Goal: Find contact information: Find contact information

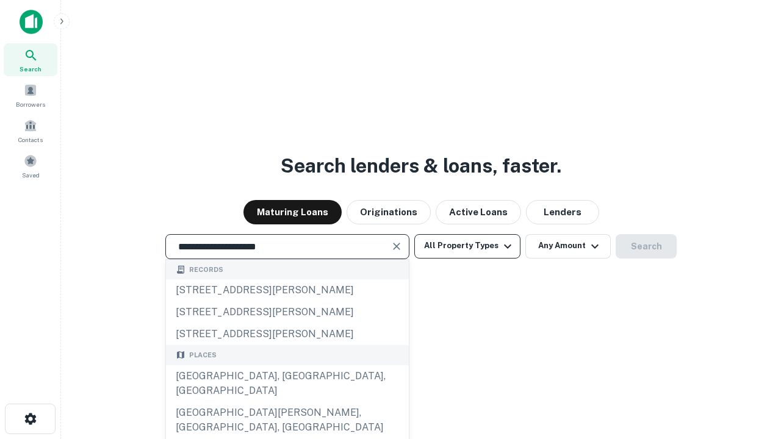
click at [287, 402] on div "[GEOGRAPHIC_DATA], [GEOGRAPHIC_DATA], [GEOGRAPHIC_DATA]" at bounding box center [287, 383] width 243 height 37
type input "**********"
click at [467, 246] on button "All Property Types" at bounding box center [467, 246] width 106 height 24
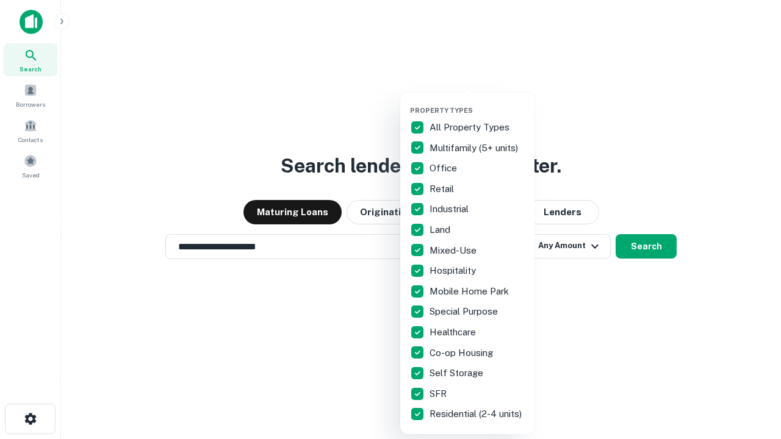
click at [477, 102] on button "button" at bounding box center [477, 102] width 134 height 1
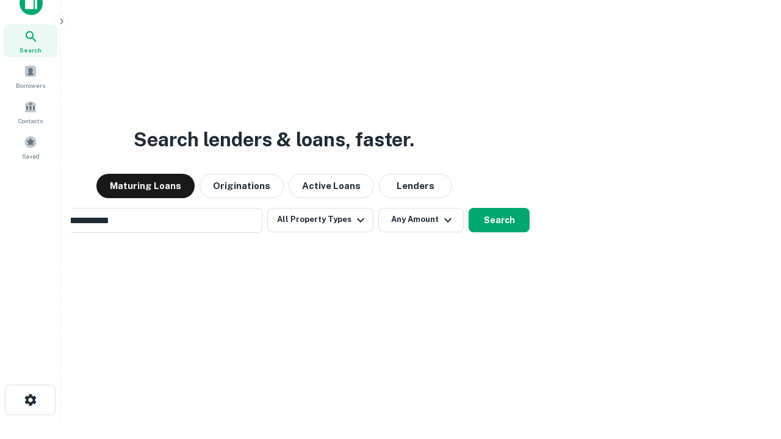
scroll to position [88, 345]
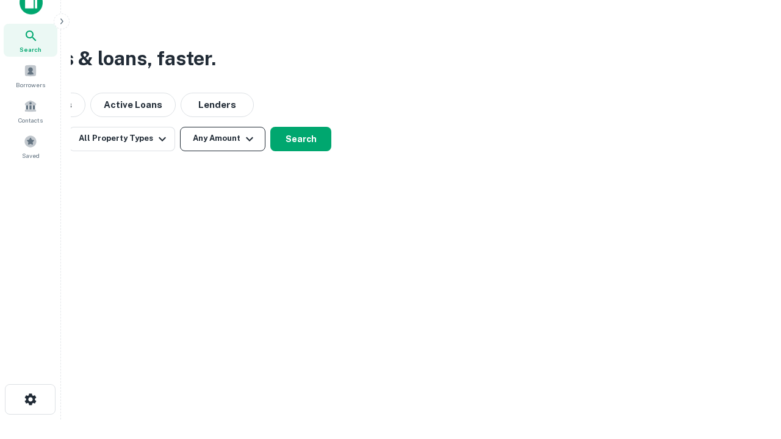
click at [223, 138] on button "Any Amount" at bounding box center [222, 139] width 85 height 24
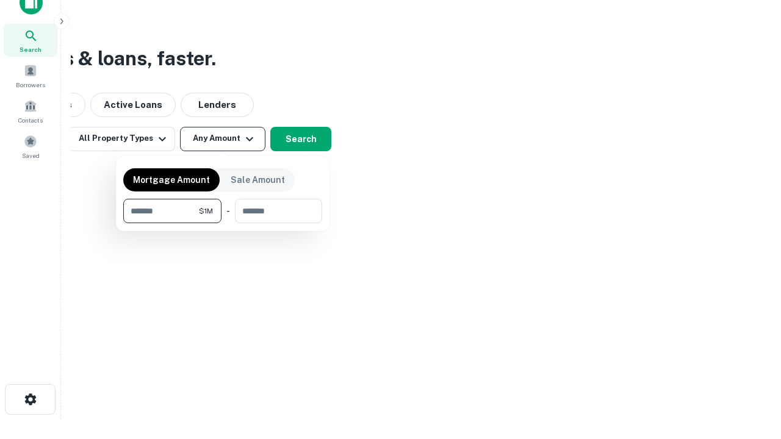
type input "*******"
click at [223, 223] on button "button" at bounding box center [222, 223] width 199 height 1
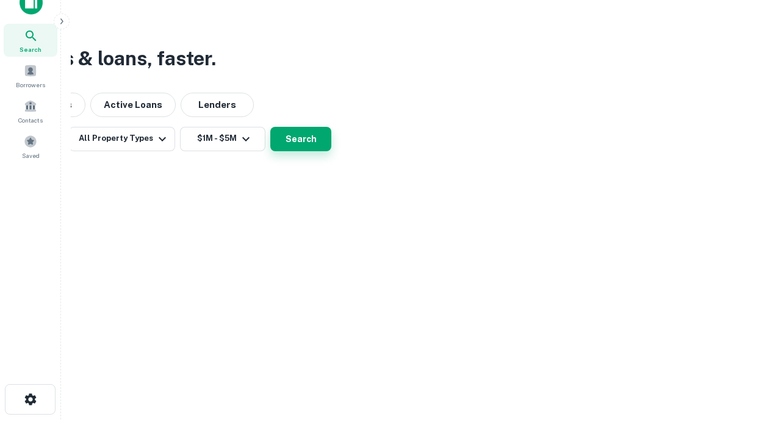
click at [331, 151] on button "Search" at bounding box center [300, 139] width 61 height 24
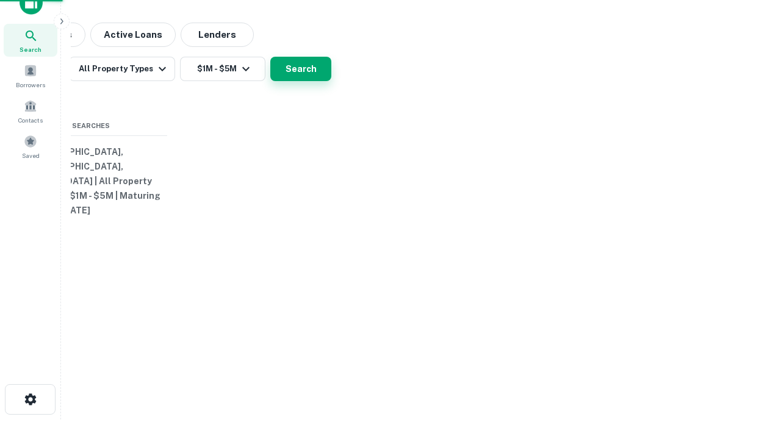
scroll to position [19, 0]
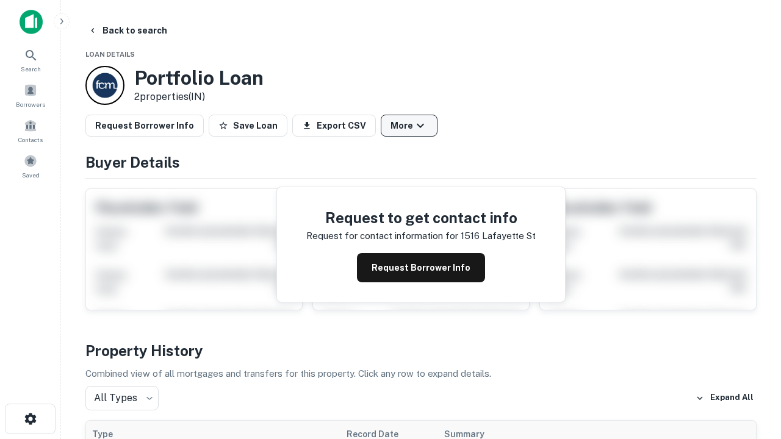
click at [409, 126] on button "More" at bounding box center [409, 126] width 57 height 22
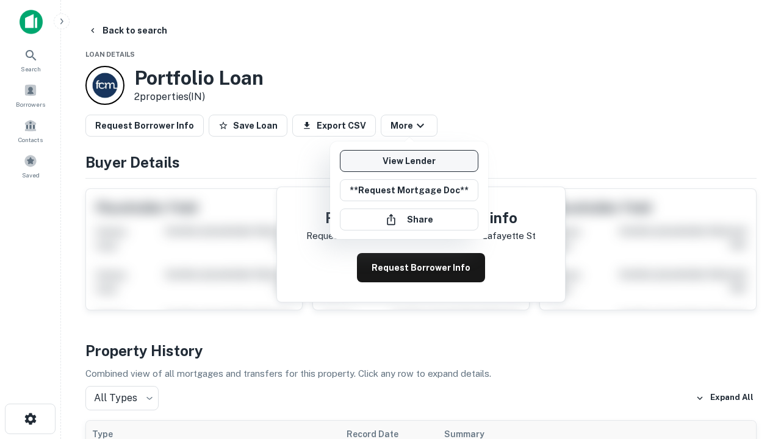
click at [409, 161] on link "View Lender" at bounding box center [409, 161] width 138 height 22
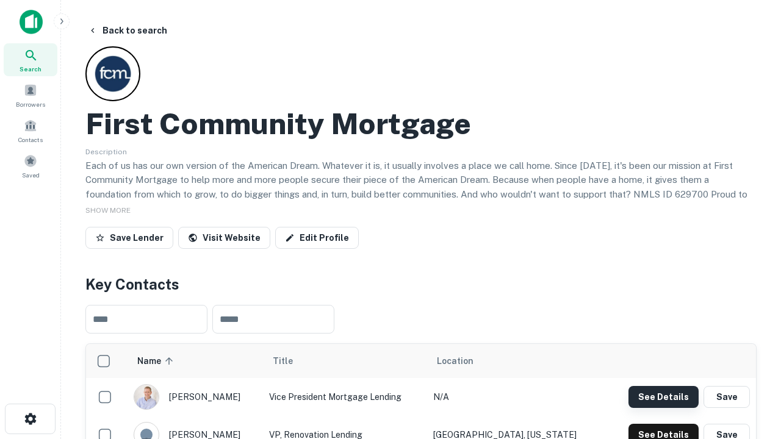
click at [663, 396] on button "See Details" at bounding box center [663, 397] width 70 height 22
click at [30, 419] on icon "button" at bounding box center [30, 419] width 15 height 15
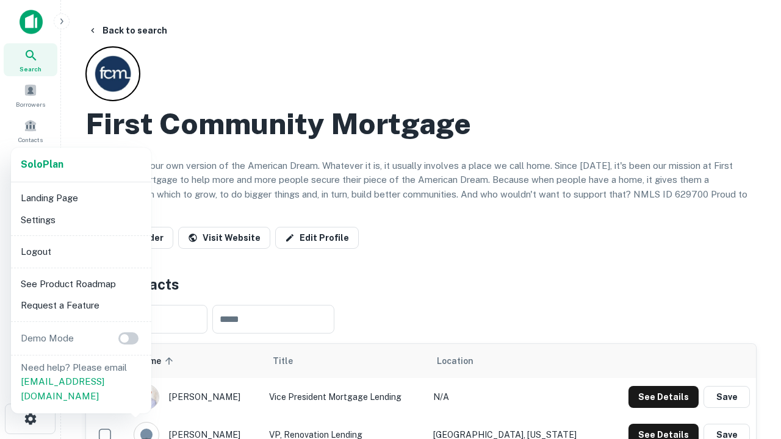
click at [81, 251] on li "Logout" at bounding box center [81, 252] width 131 height 22
